Goal: Information Seeking & Learning: Learn about a topic

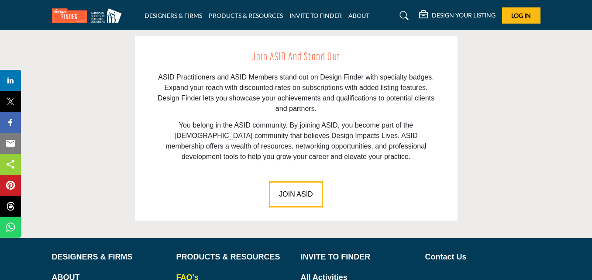
scroll to position [1304, 0]
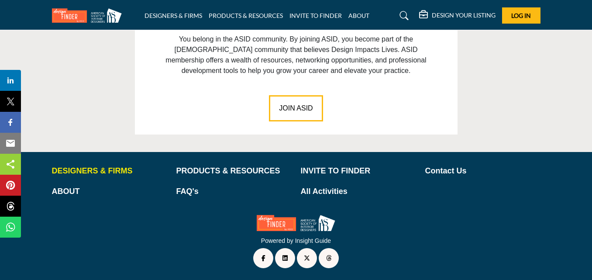
click at [81, 165] on p "DESIGNERS & FIRMS" at bounding box center [109, 171] width 115 height 12
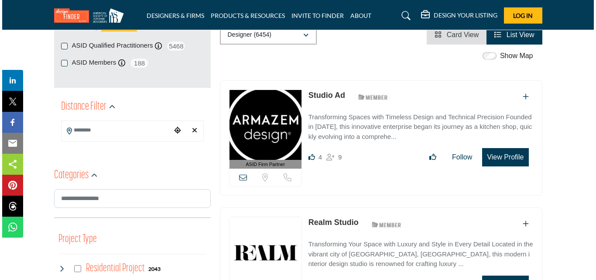
scroll to position [175, 0]
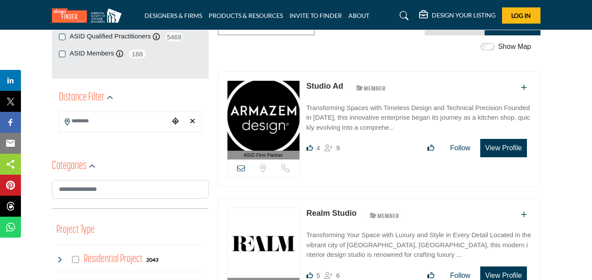
drag, startPoint x: 239, startPoint y: 165, endPoint x: 210, endPoint y: 218, distance: 60.7
click at [500, 149] on button "View Profile" at bounding box center [503, 148] width 46 height 18
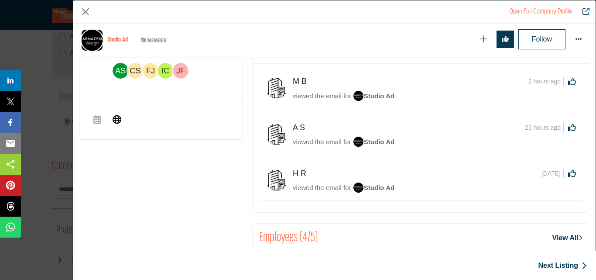
scroll to position [297, 0]
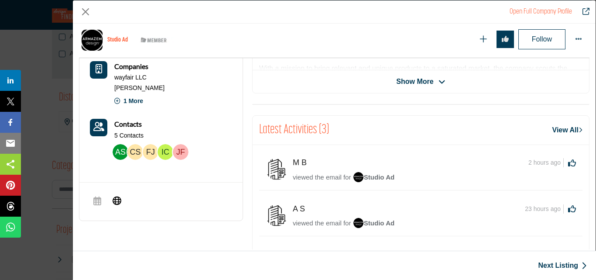
click at [124, 155] on img "Company Data Modal" at bounding box center [121, 152] width 16 height 16
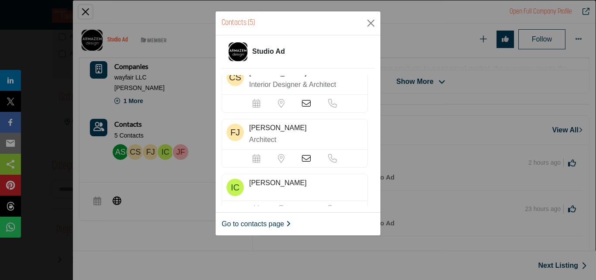
scroll to position [0, 0]
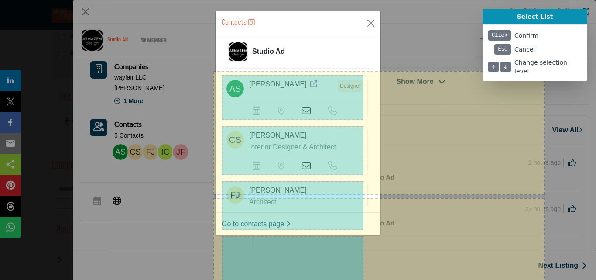
click at [246, 138] on div at bounding box center [298, 140] width 596 height 280
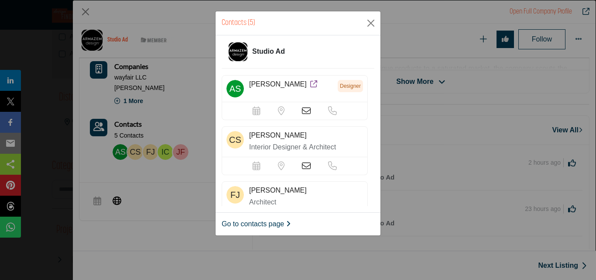
drag, startPoint x: 302, startPoint y: 112, endPoint x: 65, endPoint y: 216, distance: 259.1
click at [43, 217] on div "Contacts (5) Studio Ad ahmed sam Designer" at bounding box center [298, 140] width 596 height 280
click at [303, 113] on icon at bounding box center [306, 110] width 9 height 9
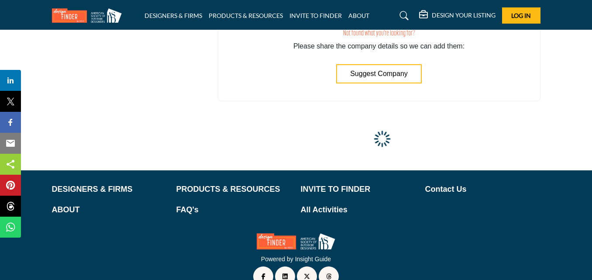
scroll to position [5384, 0]
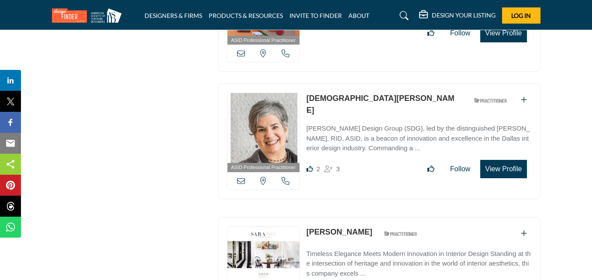
drag, startPoint x: 312, startPoint y: 174, endPoint x: 186, endPoint y: 187, distance: 126.4
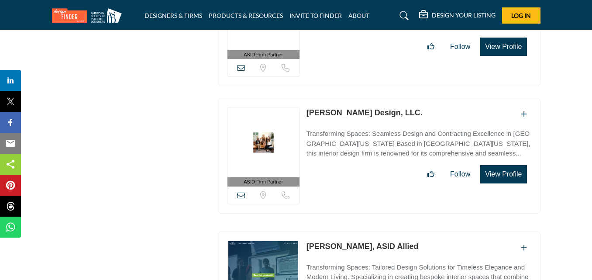
scroll to position [24064, 0]
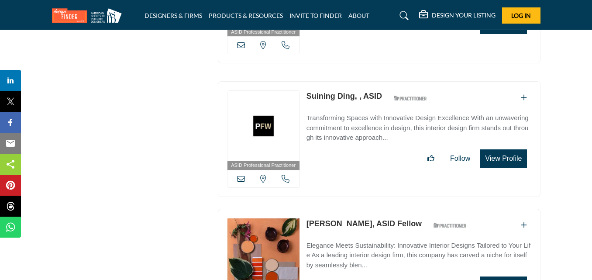
scroll to position [32053, 0]
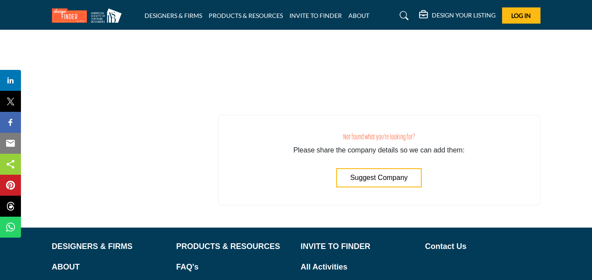
scroll to position [32067, 0]
